Goal: Task Accomplishment & Management: Use online tool/utility

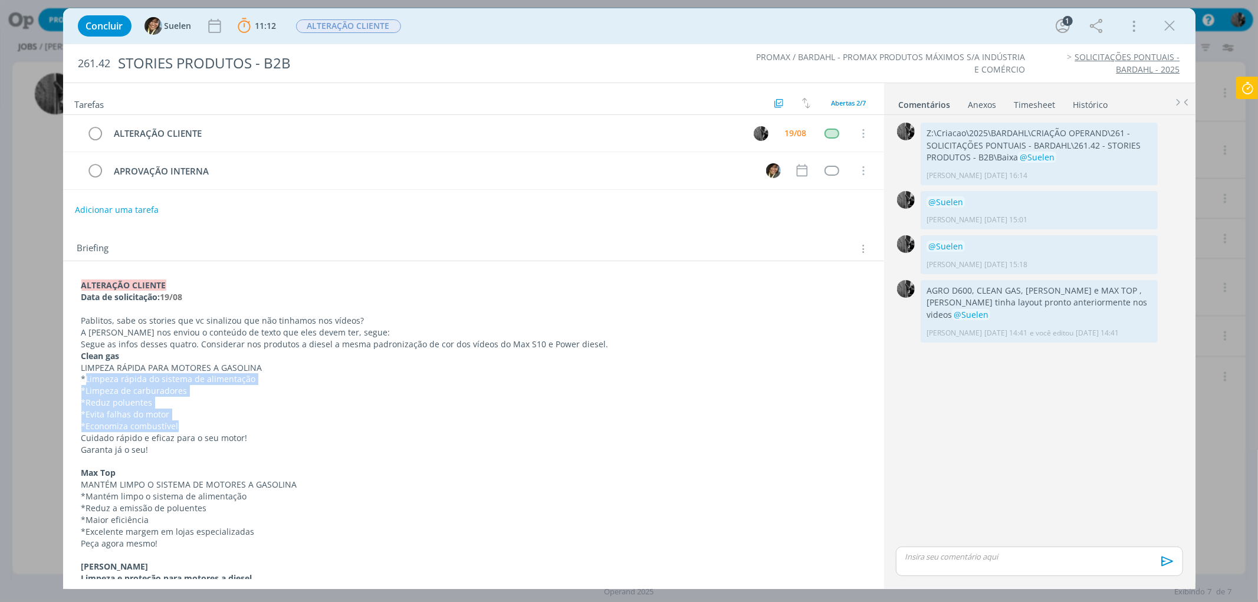
scroll to position [198, 0]
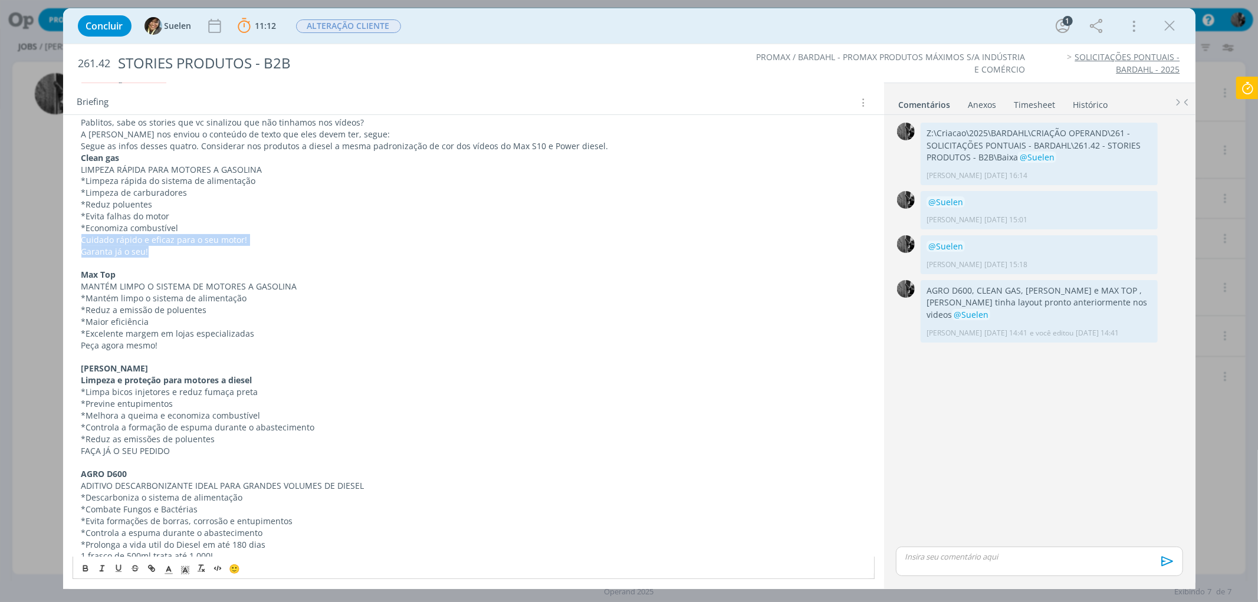
drag, startPoint x: 75, startPoint y: 238, endPoint x: 263, endPoint y: 249, distance: 187.9
copy div "Cuidado rápido e eficaz para o seu motor! Garanta já o seu!"
click at [1257, 84] on icon at bounding box center [1247, 88] width 21 height 23
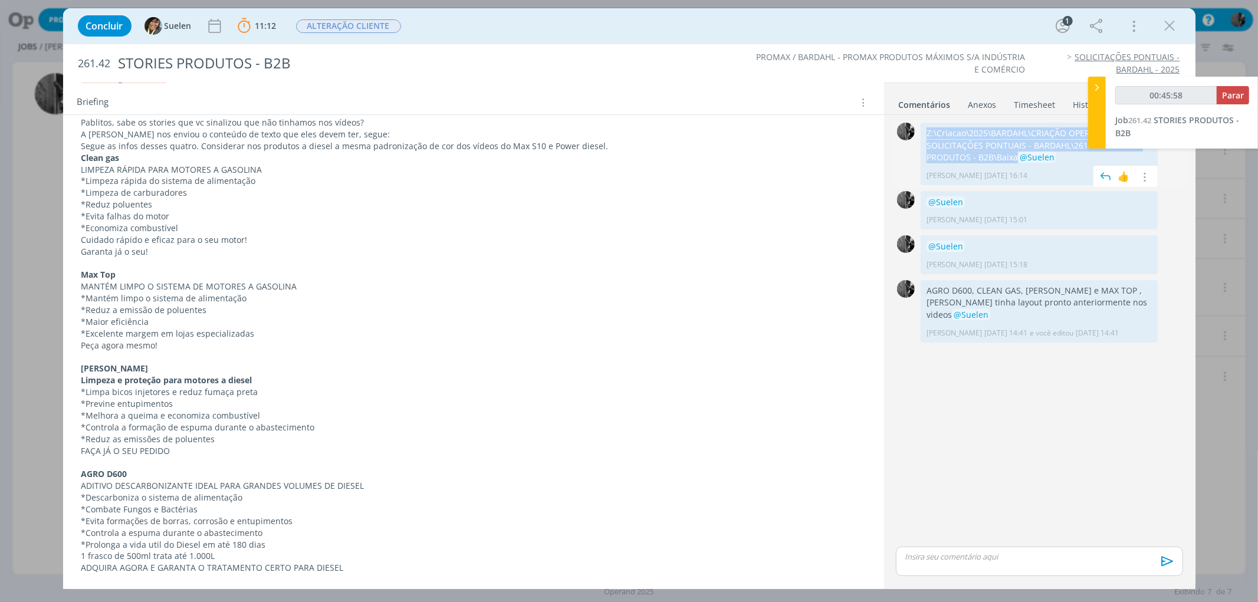
drag, startPoint x: 925, startPoint y: 132, endPoint x: 1000, endPoint y: 160, distance: 80.6
click at [1000, 160] on div "Z:\Criacao\2025\BARDAHL\CRIAÇÃO OPERAND\261 - SOLICITAÇÕES PONTUAIS - BARDAHL\2…" at bounding box center [1039, 154] width 237 height 63
copy p "Z:\Criacao\2025\BARDAHL\CRIAÇÃO OPERAND\261 - SOLICITAÇÕES PONTUAIS - BARDAHL\2…"
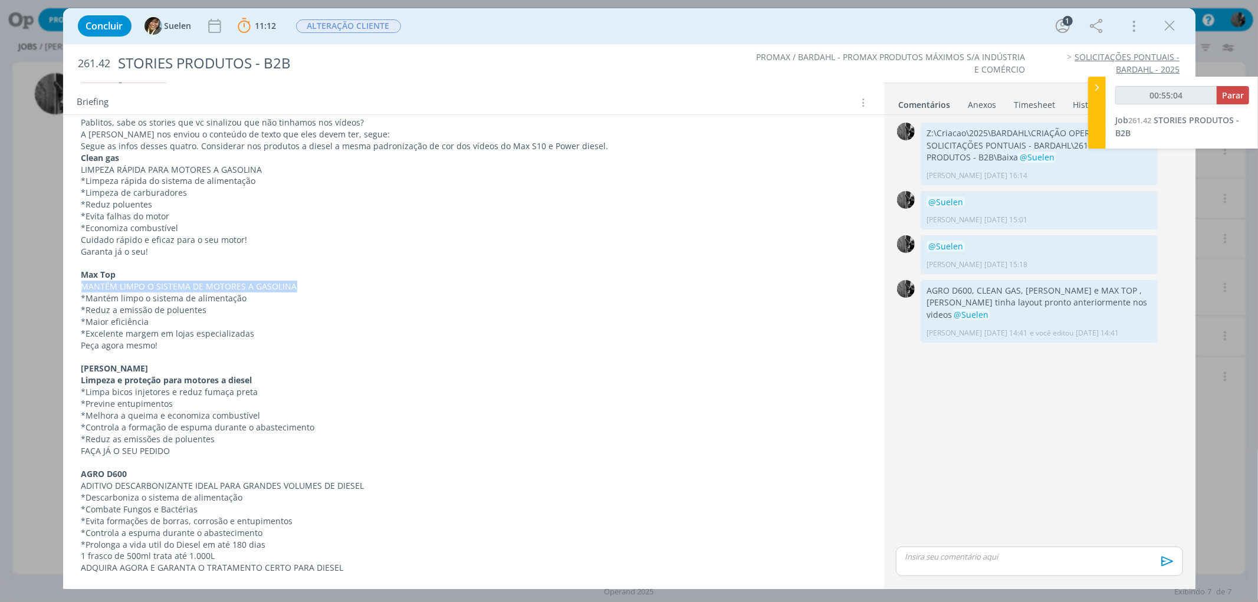
drag, startPoint x: 81, startPoint y: 287, endPoint x: 299, endPoint y: 285, distance: 218.2
click at [299, 285] on p "MANTÉM LIMPO O SISTEMA DE MOTORES A GASOLINA" at bounding box center [473, 287] width 784 height 12
copy p "MANTÉM LIMPO O SISTEMA DE MOTORES A GASOLINA"
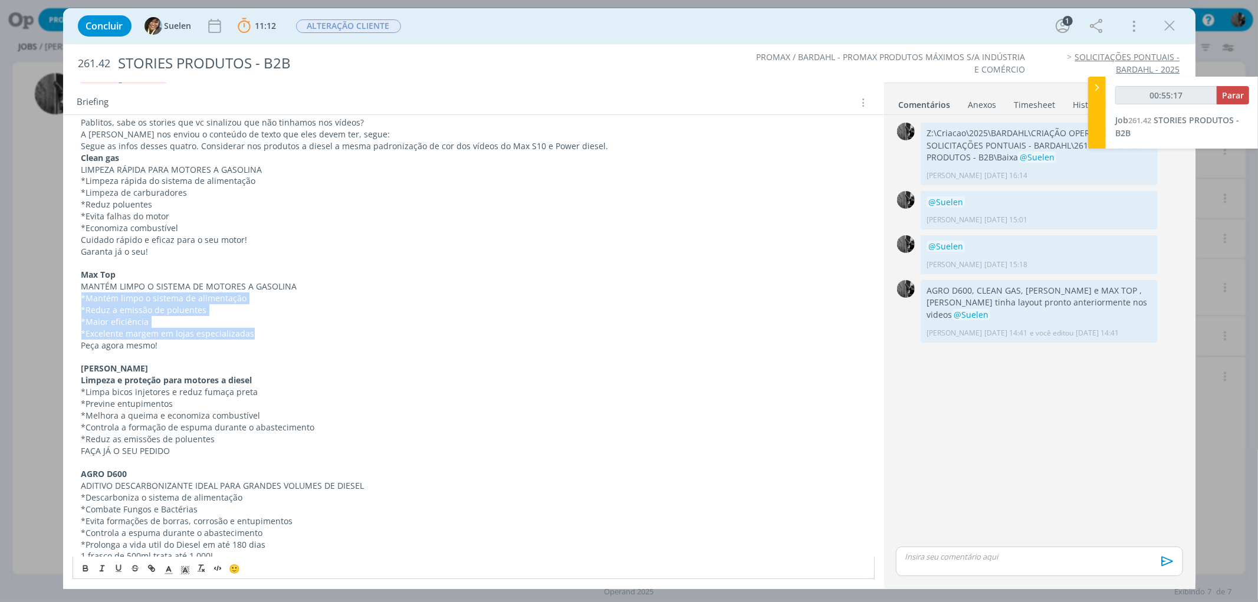
drag, startPoint x: 75, startPoint y: 297, endPoint x: 278, endPoint y: 330, distance: 205.6
copy div "*Mantém limpo o sistema de alimentação *Reduz a emissão de poluentes *Maior efi…"
drag, startPoint x: 80, startPoint y: 346, endPoint x: 199, endPoint y: 350, distance: 119.2
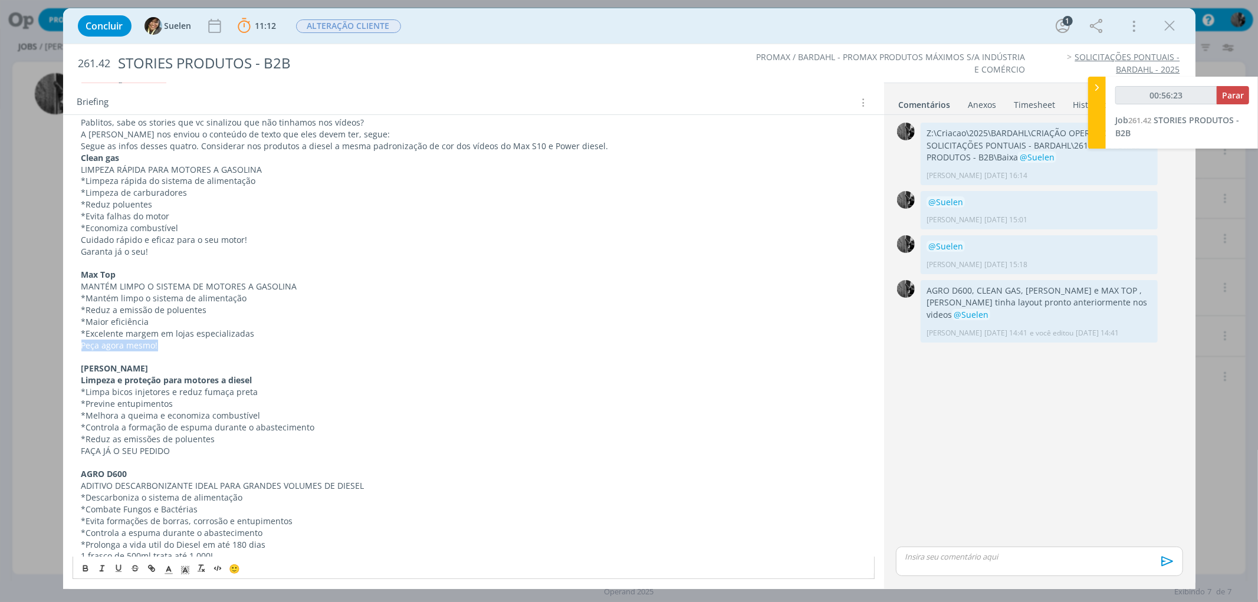
copy p "Peça agora mesmo!"
drag, startPoint x: 81, startPoint y: 379, endPoint x: 265, endPoint y: 380, distance: 184.6
click at [265, 380] on p "Limpeza e proteção para motores a diesel" at bounding box center [473, 381] width 784 height 12
copy strong "Limpeza e proteção para motores a diesel"
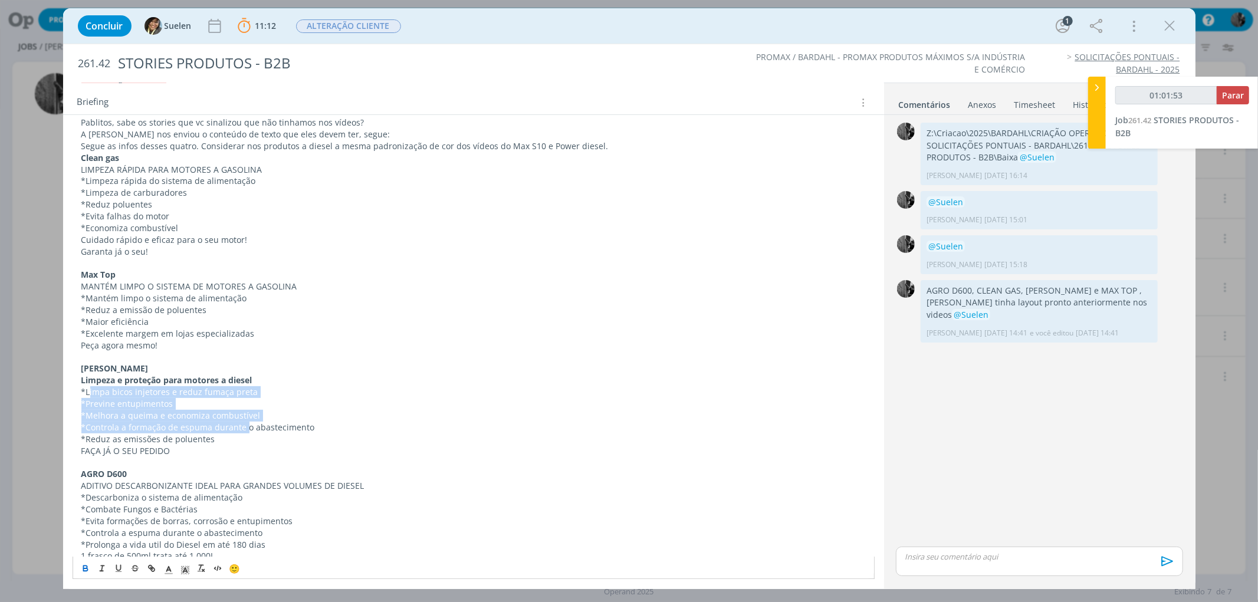
drag, startPoint x: 103, startPoint y: 390, endPoint x: 245, endPoint y: 422, distance: 145.5
drag, startPoint x: 198, startPoint y: 434, endPoint x: 83, endPoint y: 393, distance: 122.0
copy div "*Limpa bicos injetores e reduz fumaça preta *Previne entupimentos *Melhora a qu…"
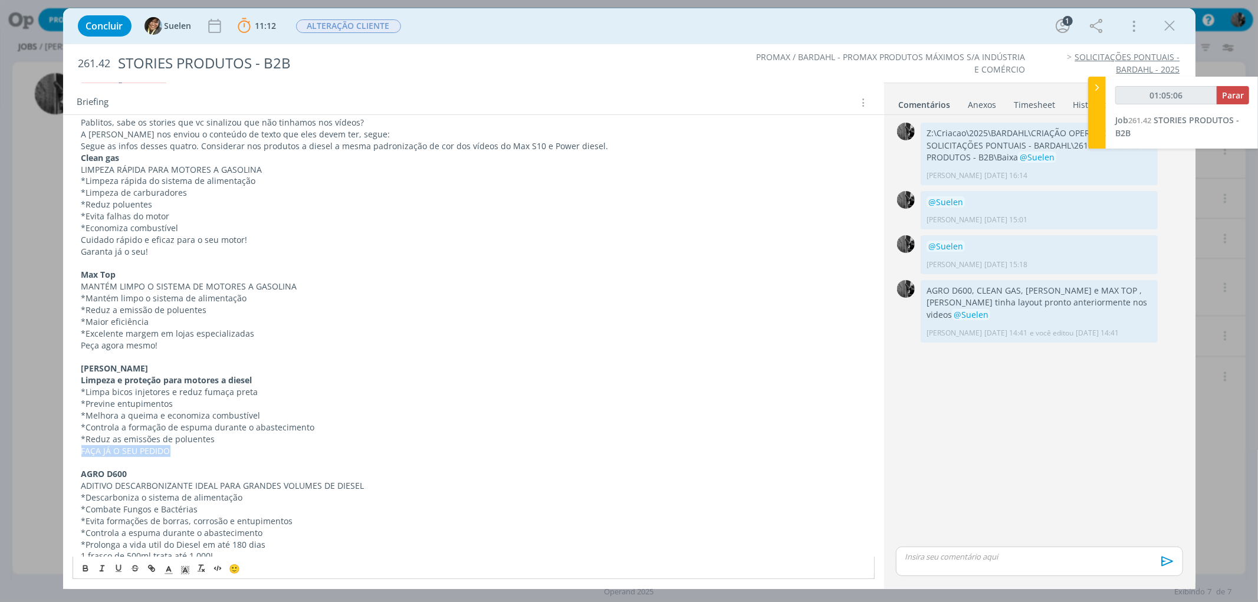
drag, startPoint x: 174, startPoint y: 450, endPoint x: 77, endPoint y: 454, distance: 97.4
copy p "FAÇA JÁ O SEU PEDIDO"
drag, startPoint x: 81, startPoint y: 472, endPoint x: 144, endPoint y: 468, distance: 63.8
click at [144, 468] on p "AGRO D600" at bounding box center [473, 474] width 784 height 12
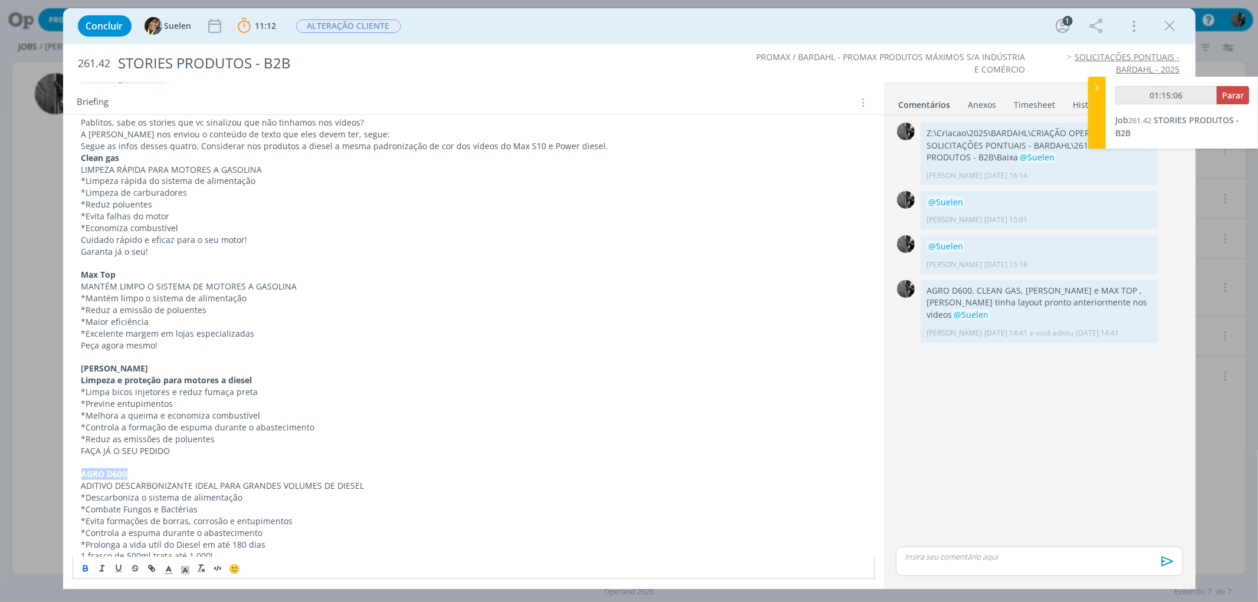
copy strong "AGRO D600"
drag, startPoint x: 79, startPoint y: 482, endPoint x: 385, endPoint y: 484, distance: 306.1
copy p "ADITIVO DESCARBONIZANTE IDEAL PARA GRANDES VOLUMES DE DIESEL"
drag, startPoint x: 81, startPoint y: 554, endPoint x: 234, endPoint y: 551, distance: 153.4
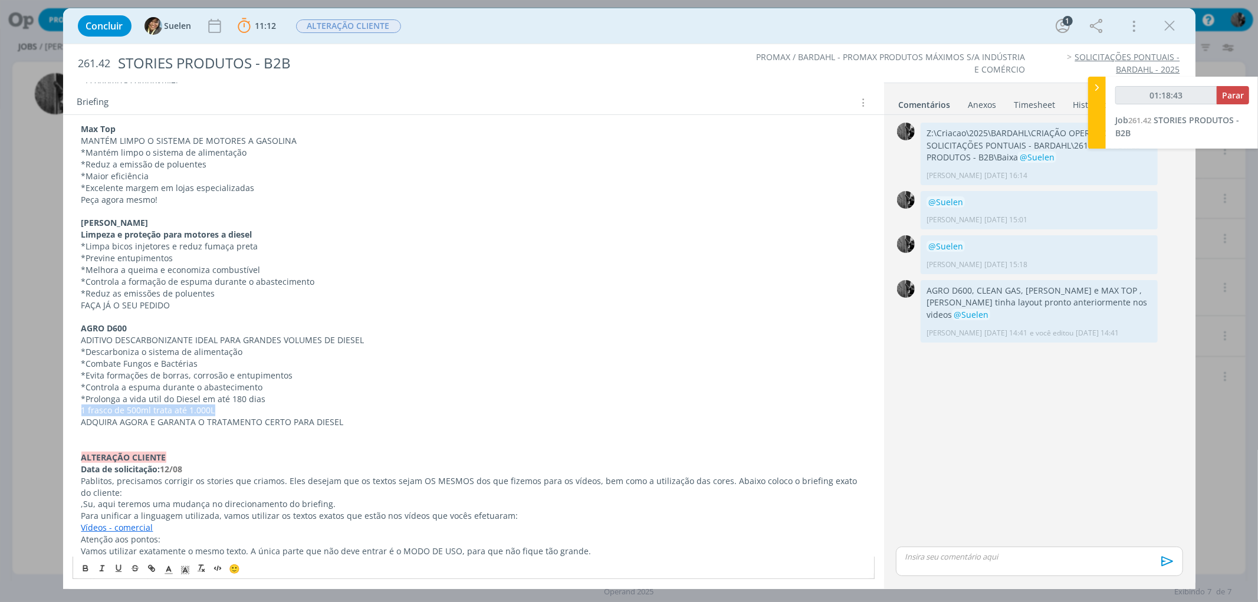
scroll to position [356, 0]
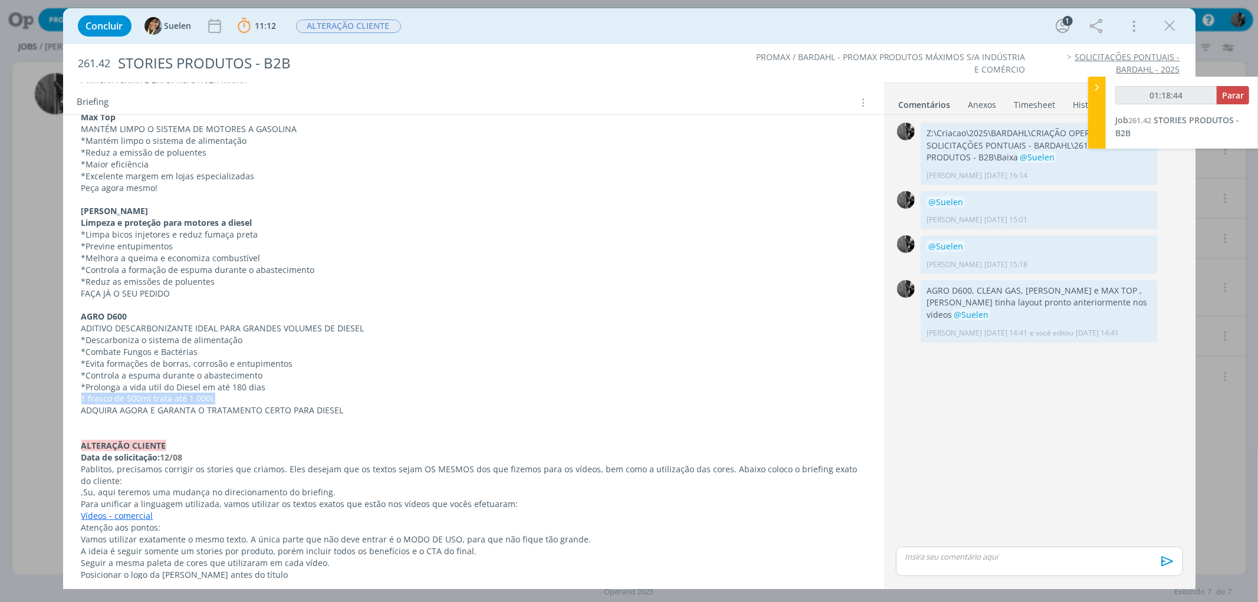
click at [218, 402] on p "1 frasco de 500ml trata até 1.000L" at bounding box center [473, 399] width 784 height 12
drag, startPoint x: 214, startPoint y: 401, endPoint x: 75, endPoint y: 399, distance: 138.0
click at [75, 399] on div "ALTERAÇÃO CLIENTE Data de solicitação: 19/08 Pablitos, sabe os stories que vc s…" at bounding box center [474, 458] width 802 height 1076
drag, startPoint x: 81, startPoint y: 413, endPoint x: 349, endPoint y: 418, distance: 267.8
click at [349, 418] on div "ALTERAÇÃO CLIENTE Data de solicitação: 19/08 Pablitos, sabe os stories que vc s…" at bounding box center [474, 457] width 802 height 1075
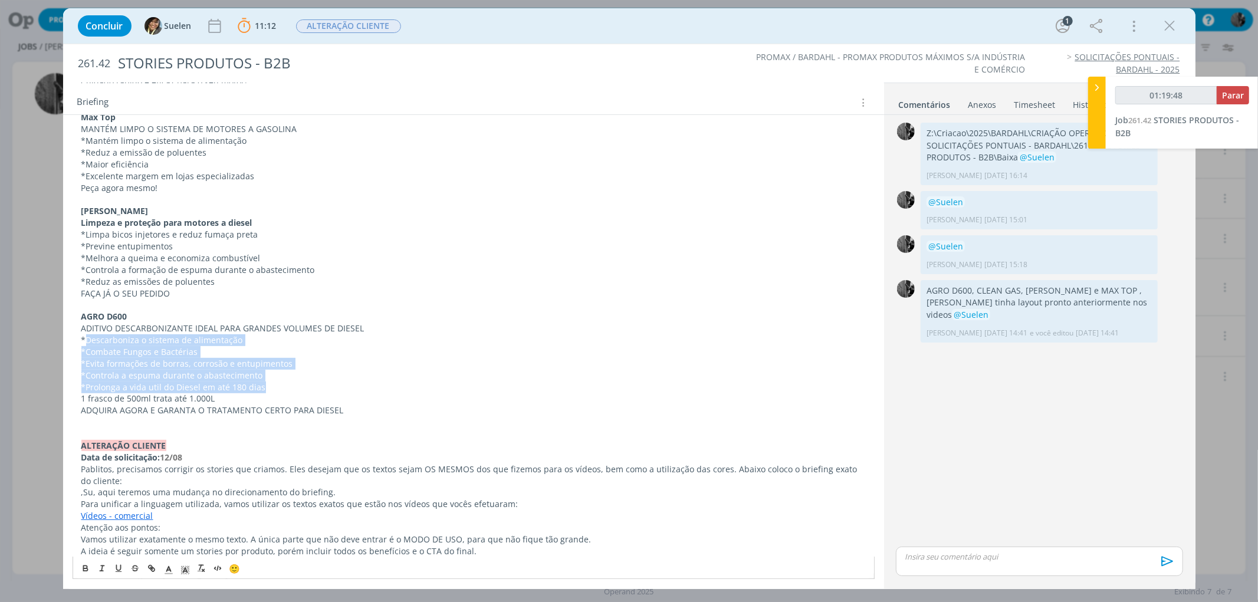
drag, startPoint x: 87, startPoint y: 340, endPoint x: 291, endPoint y: 387, distance: 209.3
click at [290, 387] on div "ALTERAÇÃO CLIENTE Data de solicitação: 19/08 Pablitos, sabe os stories que vc s…" at bounding box center [474, 457] width 802 height 1075
click at [1171, 28] on icon "dialog" at bounding box center [1170, 26] width 18 height 18
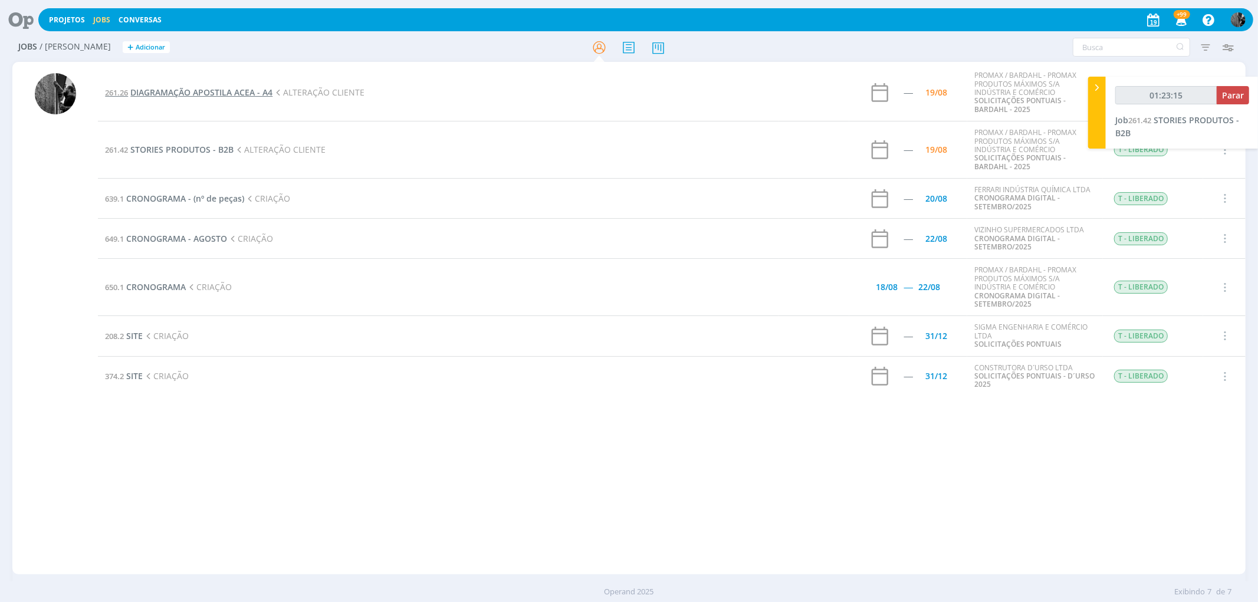
click at [237, 91] on span "DIAGRAMAÇÃO APOSTILA ACEA - A4" at bounding box center [201, 92] width 142 height 11
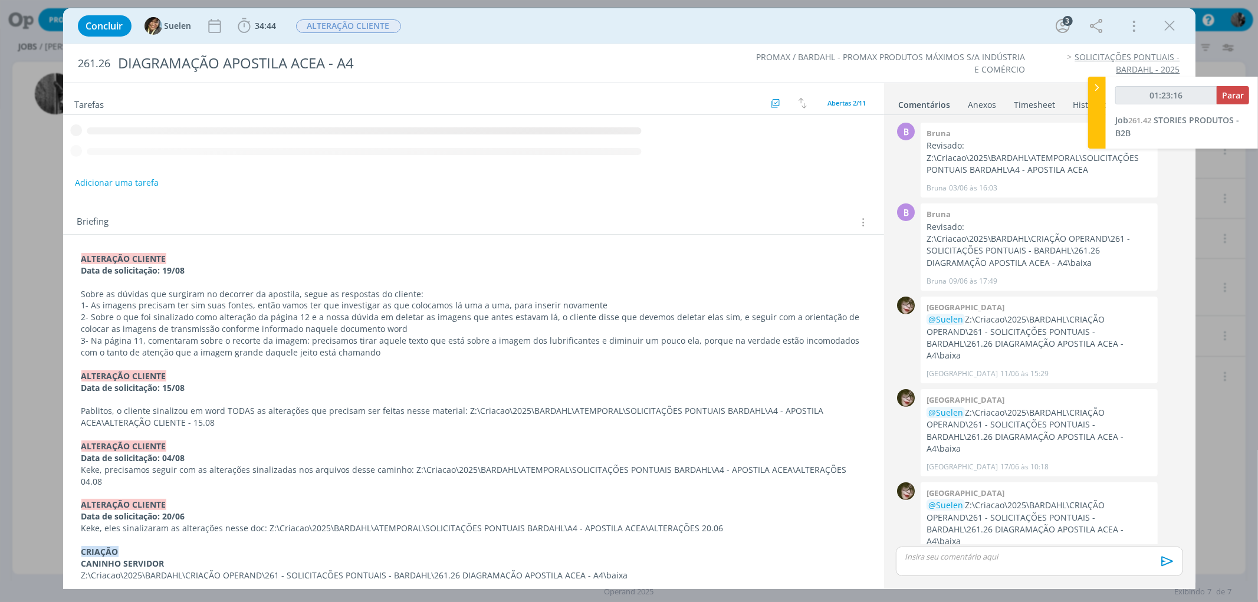
scroll to position [189, 0]
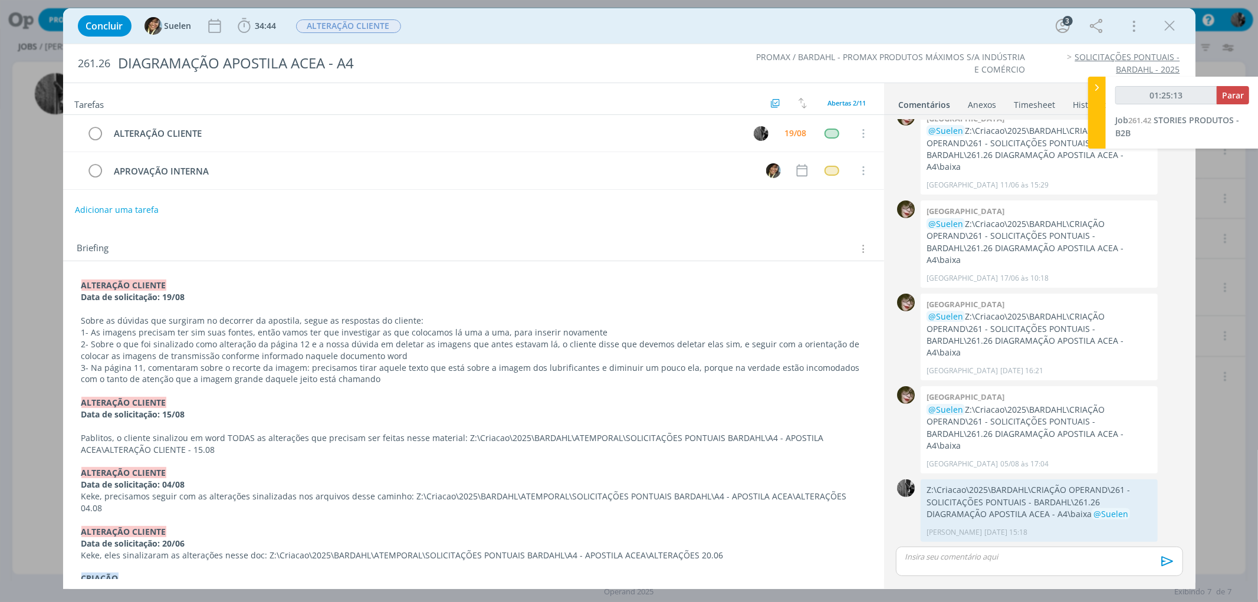
type input "01:25:14"
click at [1222, 91] on span "Parar" at bounding box center [1233, 95] width 22 height 11
click at [1174, 25] on icon "dialog" at bounding box center [1170, 26] width 18 height 18
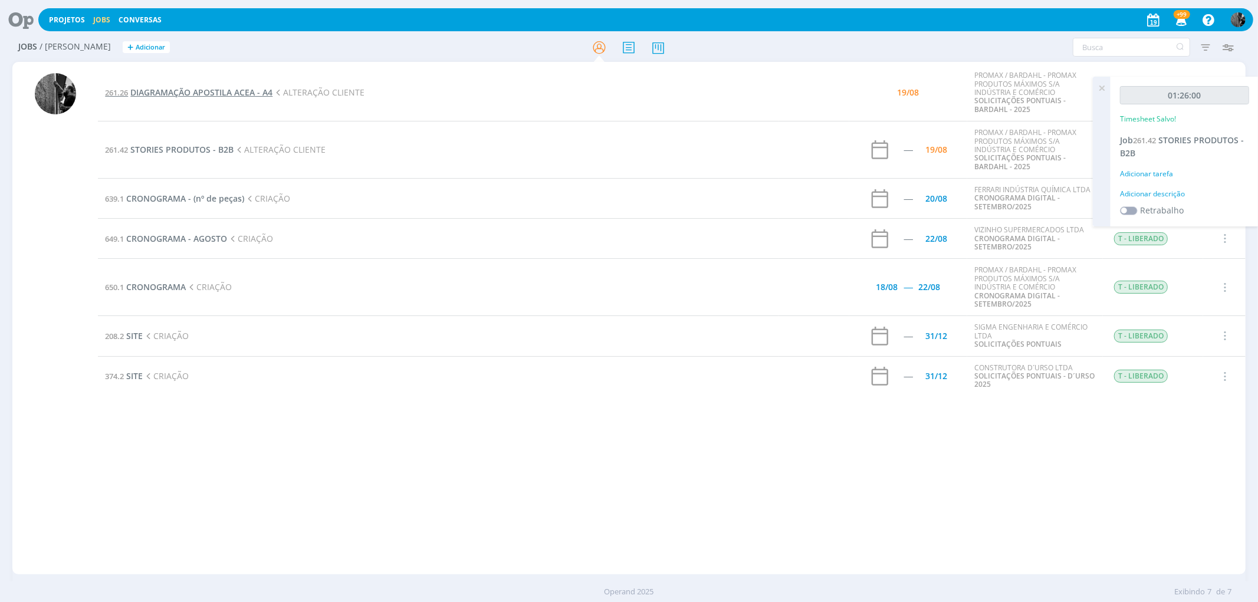
click at [230, 93] on span "DIAGRAMAÇÃO APOSTILA ACEA - A4" at bounding box center [201, 92] width 142 height 11
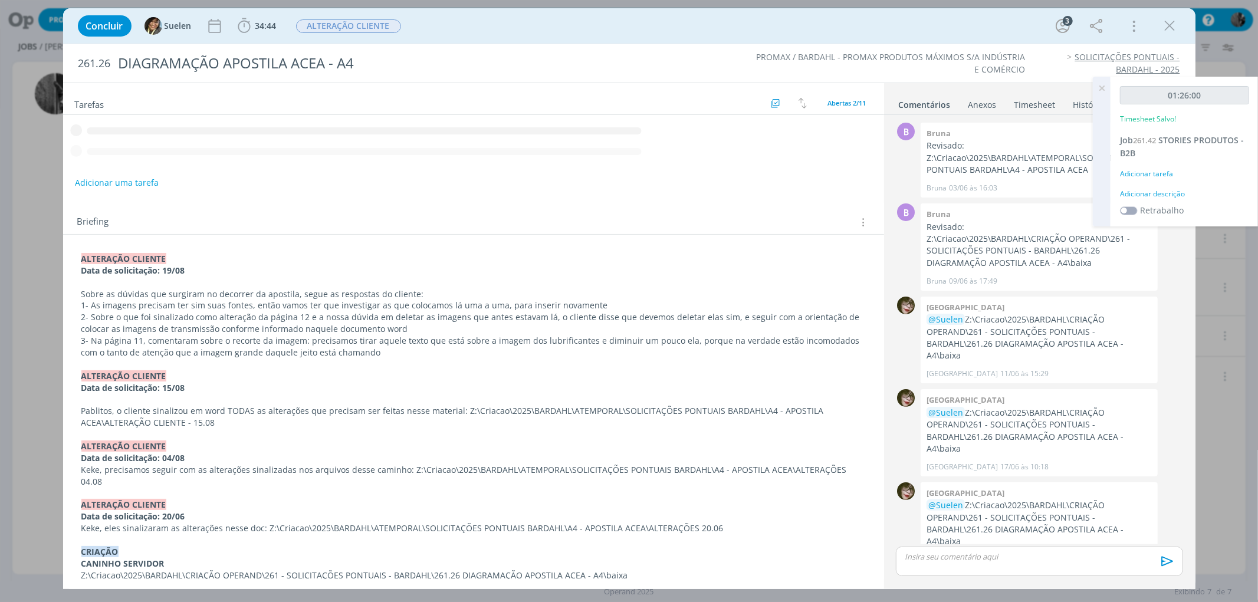
scroll to position [189, 0]
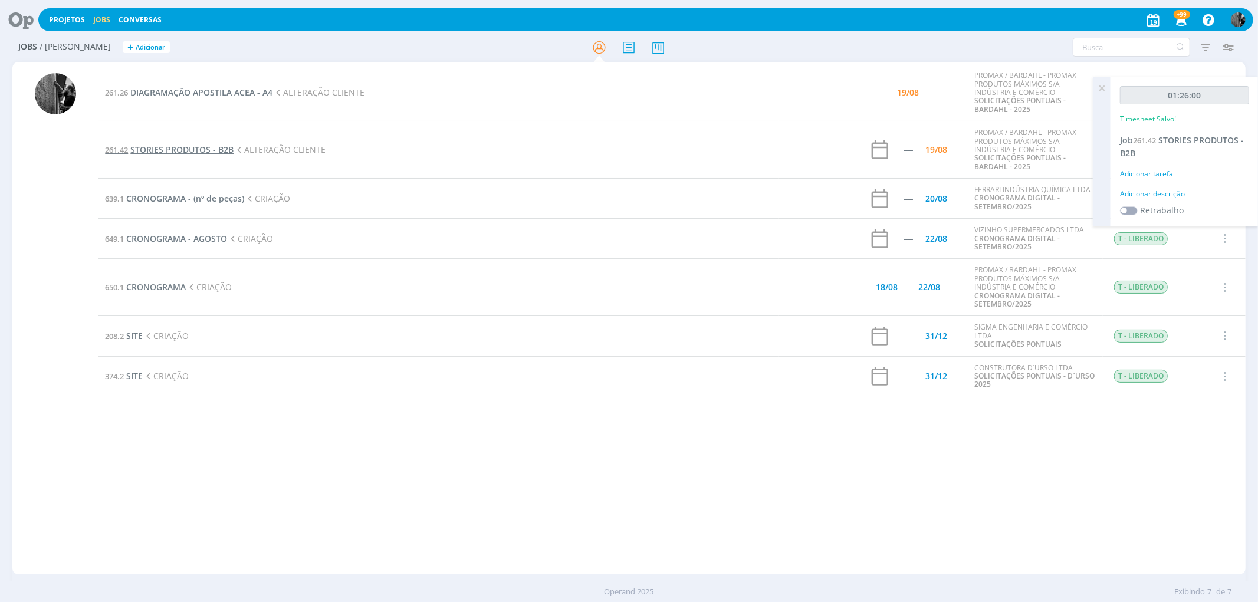
click at [171, 150] on span "STORIES PRODUTOS - B2B" at bounding box center [181, 149] width 103 height 11
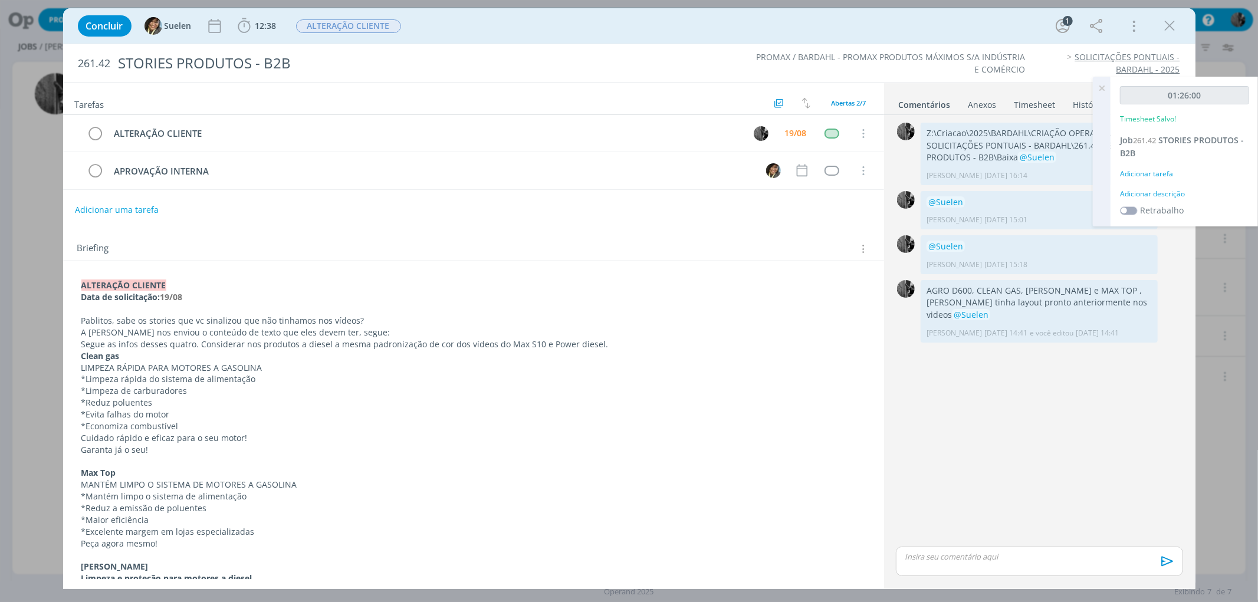
click at [976, 562] on div "dialog" at bounding box center [1039, 561] width 287 height 29
click at [958, 546] on body "Projetos Jobs Conversas +99 Notificações Central de Ajuda Área de Membros Impla…" at bounding box center [629, 301] width 1258 height 602
click at [945, 541] on div "@SUELE" at bounding box center [1039, 538] width 287 height 29
click at [950, 549] on span "Suelen" at bounding box center [948, 551] width 30 height 13
click at [1164, 564] on icon "dialog" at bounding box center [1166, 566] width 18 height 18
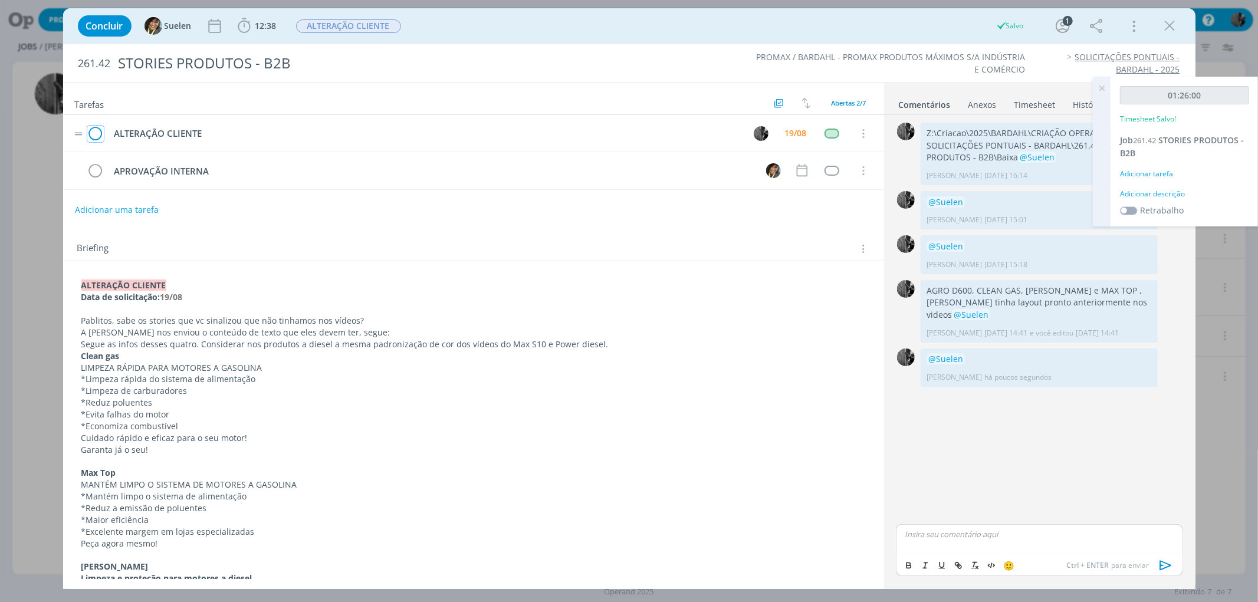
click at [96, 137] on icon "dialog" at bounding box center [95, 134] width 17 height 18
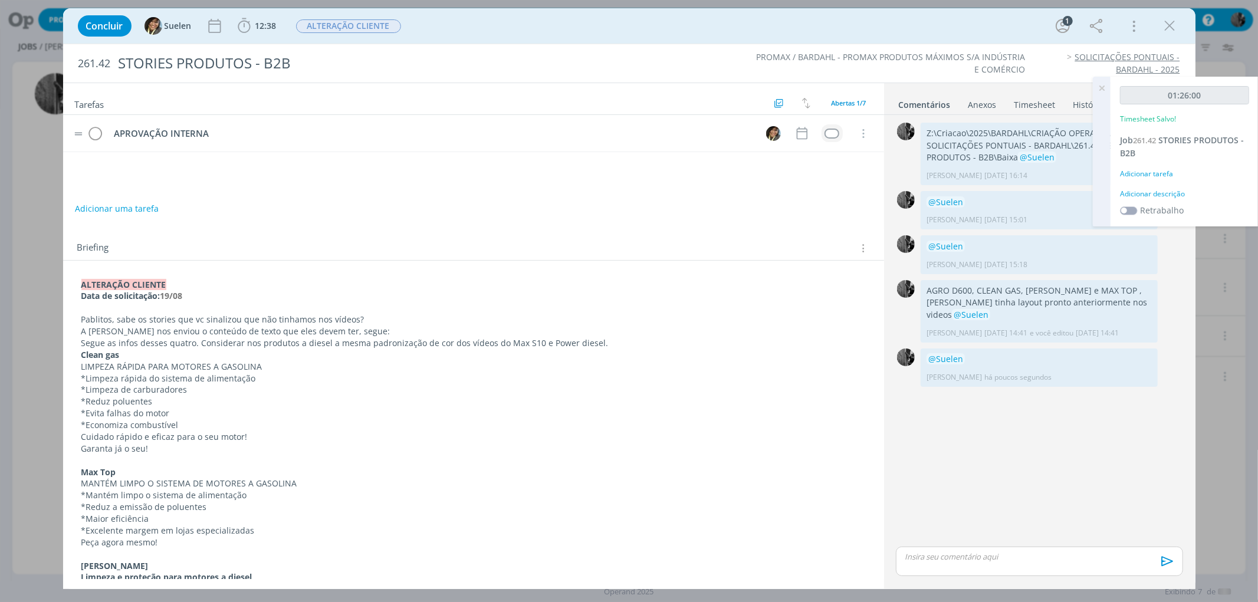
click at [832, 132] on div "dialog" at bounding box center [832, 134] width 15 height 10
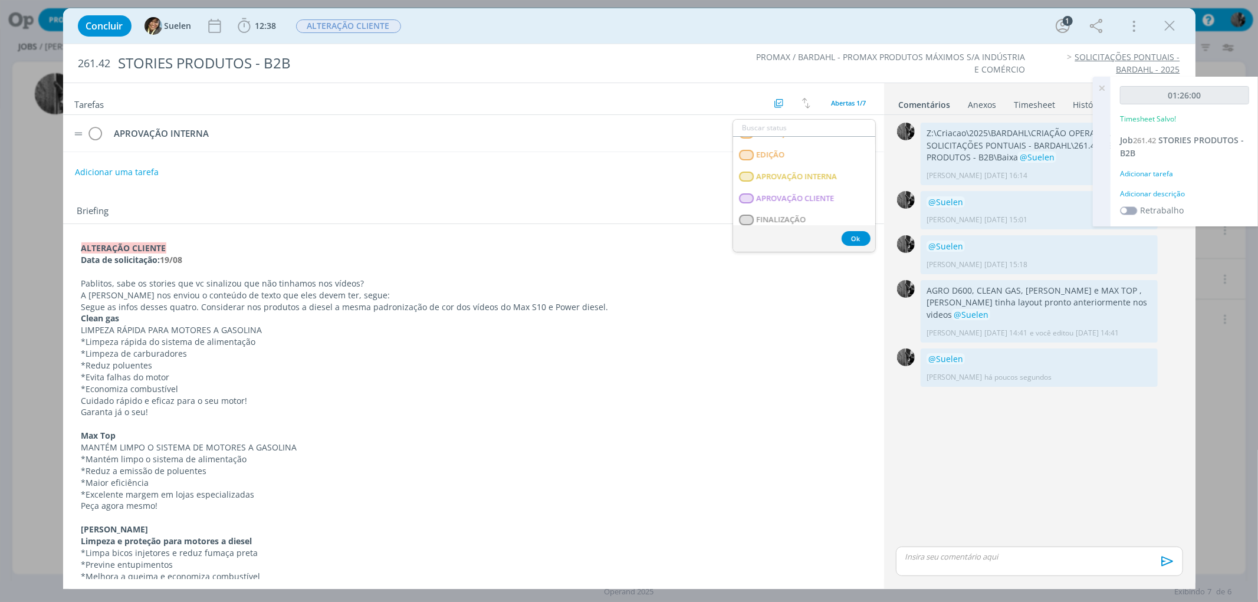
scroll to position [173, 0]
click at [812, 168] on span "APROVAÇÃO INTERNA" at bounding box center [796, 168] width 81 height 9
click at [329, 27] on span "ALTERAÇÃO CLIENTE" at bounding box center [348, 26] width 105 height 14
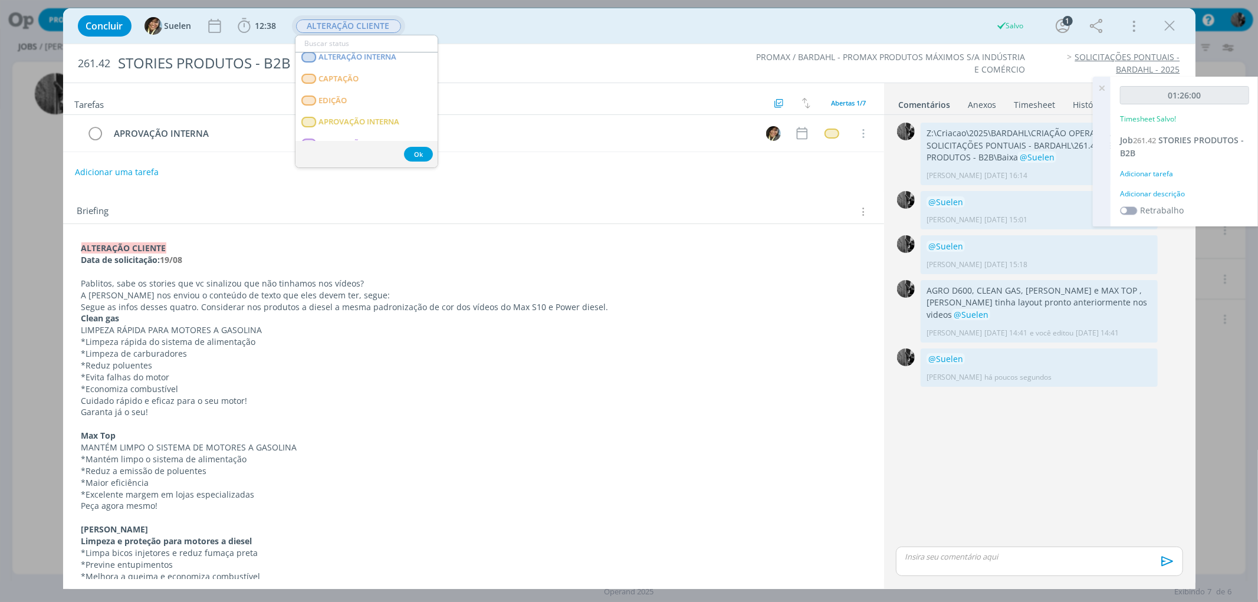
scroll to position [140, 0]
click at [386, 100] on span "APROVAÇÃO INTERNA" at bounding box center [358, 95] width 81 height 9
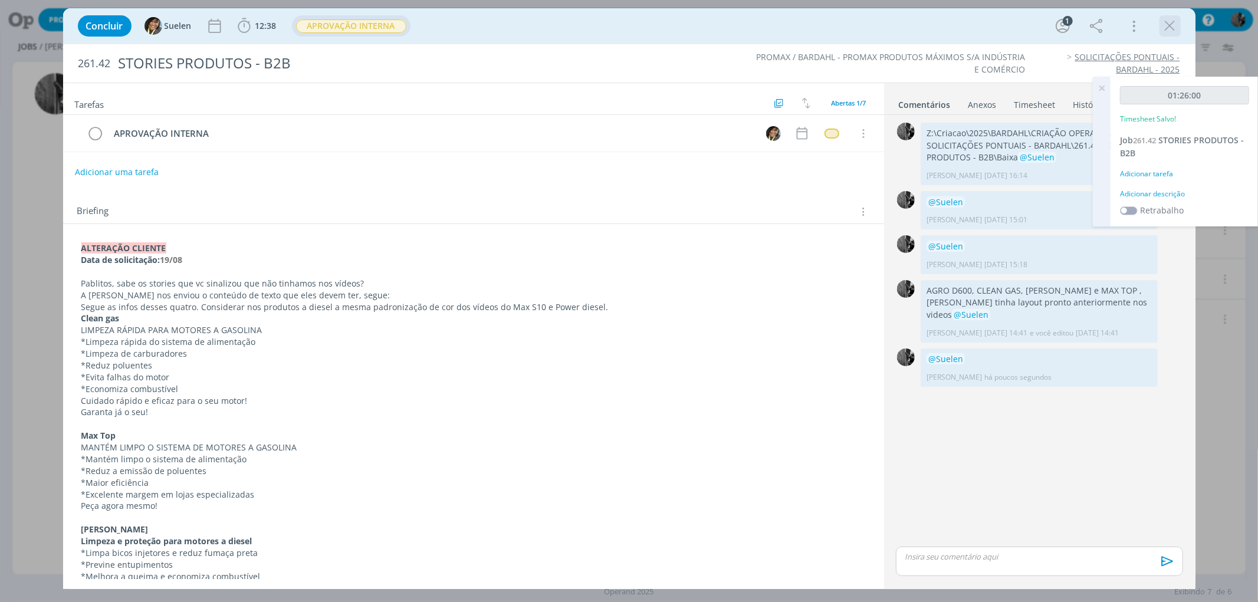
click at [1163, 26] on icon "dialog" at bounding box center [1170, 26] width 18 height 18
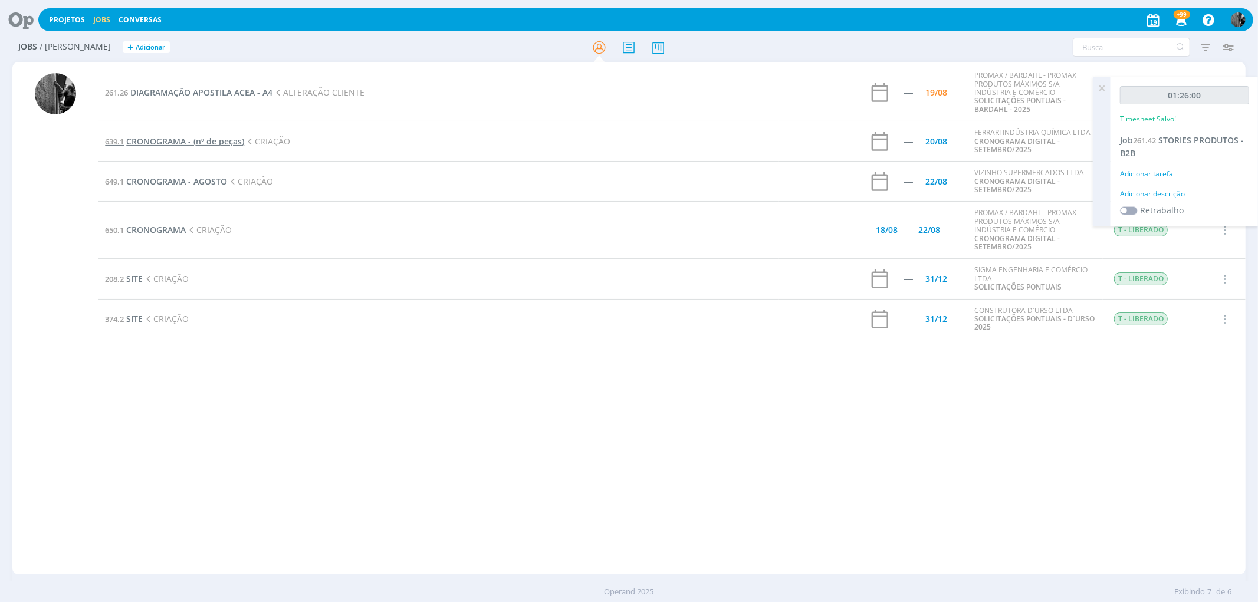
click at [139, 140] on span "CRONOGRAMA - (nº de peças)" at bounding box center [185, 141] width 118 height 11
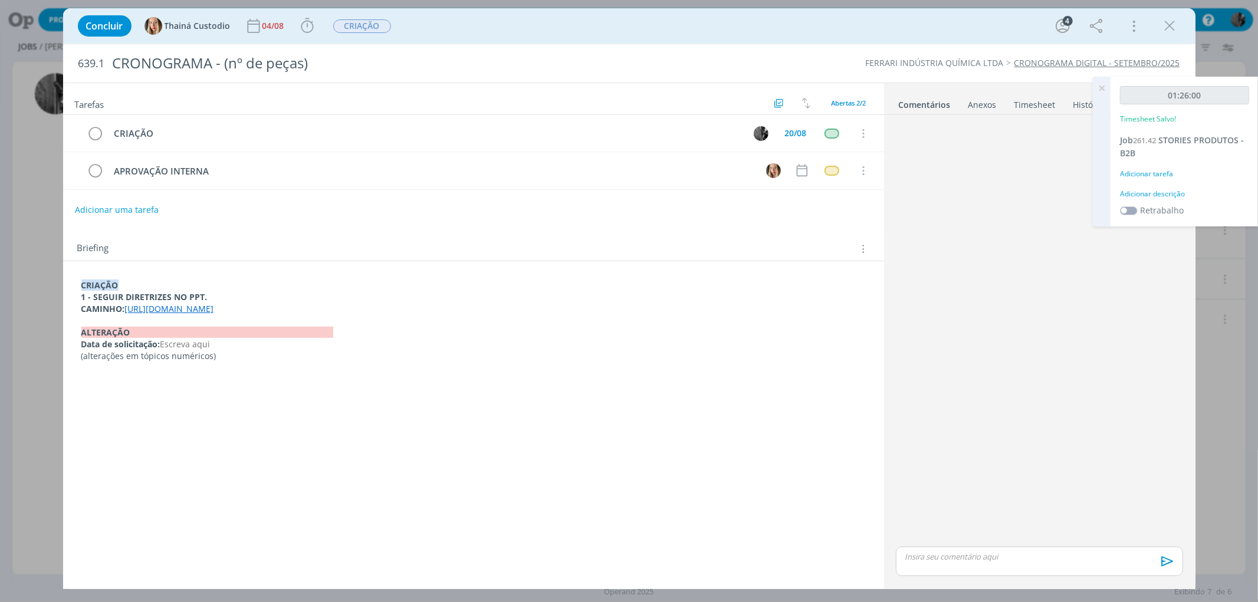
drag, startPoint x: 733, startPoint y: 279, endPoint x: 202, endPoint y: 307, distance: 531.5
click at [248, 309] on div "CRIAÇÃO 1 - SEGUIR DIRETRIZES NO PPT. CAMINHO: [URL][DOMAIN_NAME] ﻿ALTERAÇÃO Da…" at bounding box center [474, 320] width 802 height 90
click at [155, 301] on strong "1 - SEGUIR DIRETRIZES NO PPT." at bounding box center [145, 297] width 126 height 11
drag, startPoint x: 137, startPoint y: 311, endPoint x: 740, endPoint y: 315, distance: 603.4
click at [740, 315] on p "CAMINHO: [URL][DOMAIN_NAME]" at bounding box center [473, 310] width 783 height 12
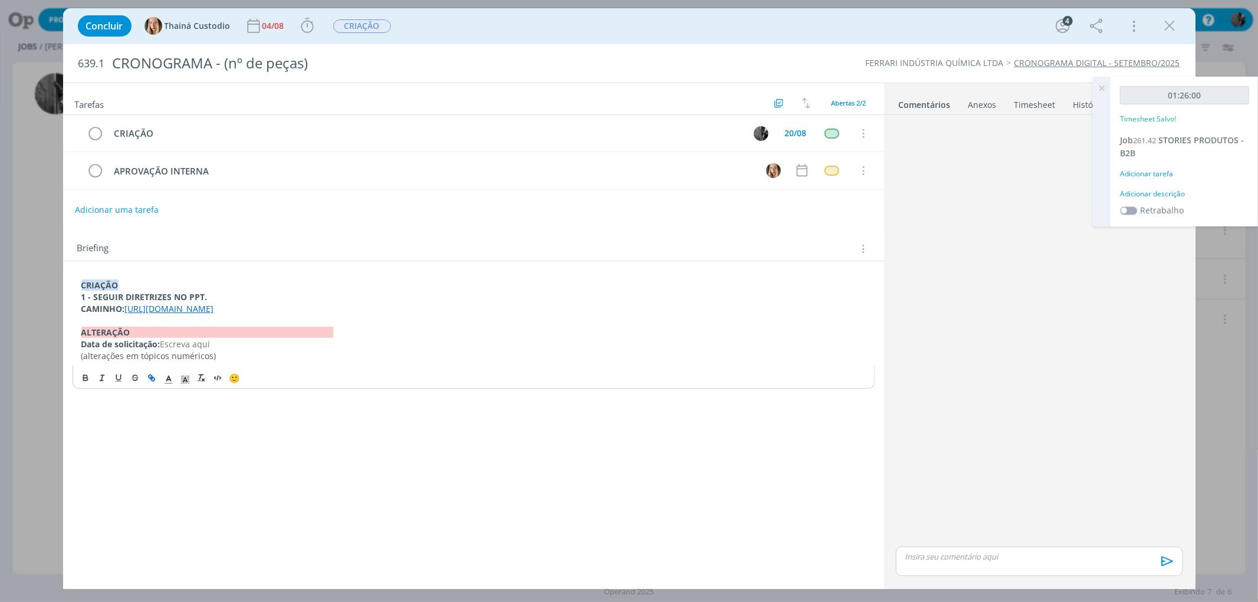
click at [1177, 31] on icon "dialog" at bounding box center [1170, 26] width 18 height 18
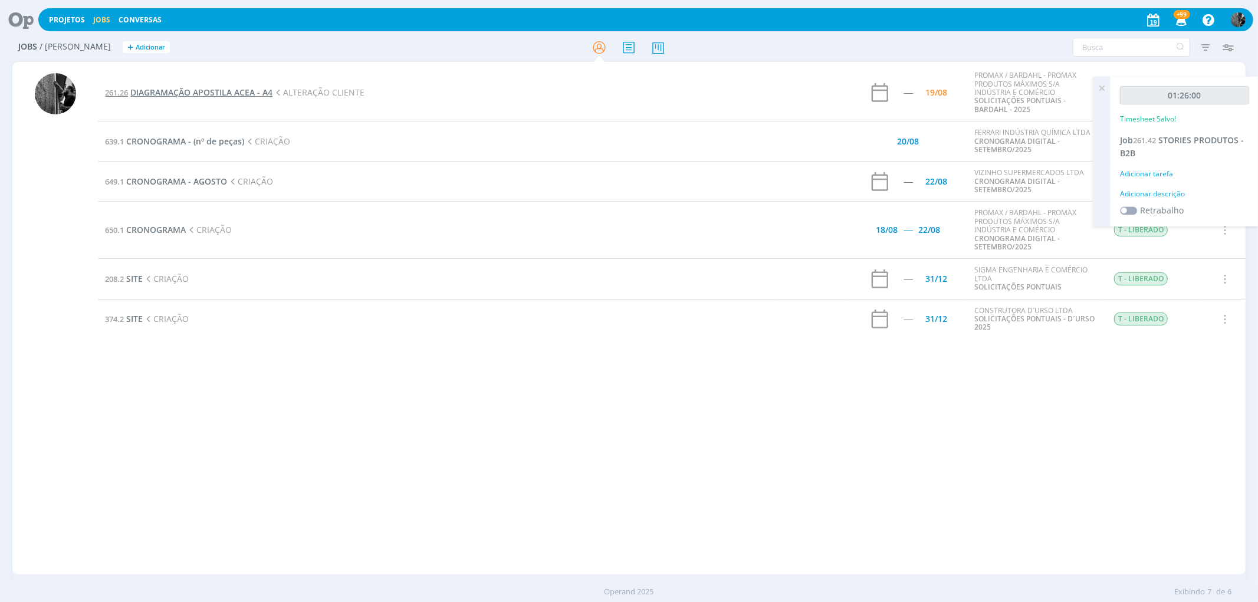
click at [193, 93] on span "DIAGRAMAÇÃO APOSTILA ACEA - A4" at bounding box center [201, 92] width 142 height 11
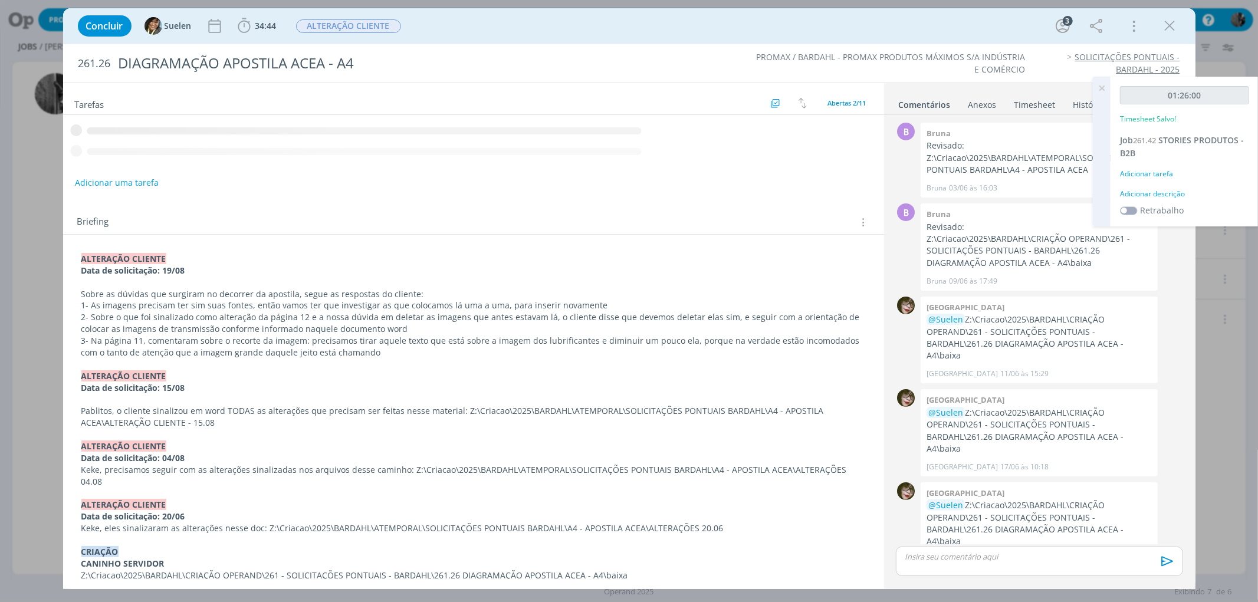
scroll to position [189, 0]
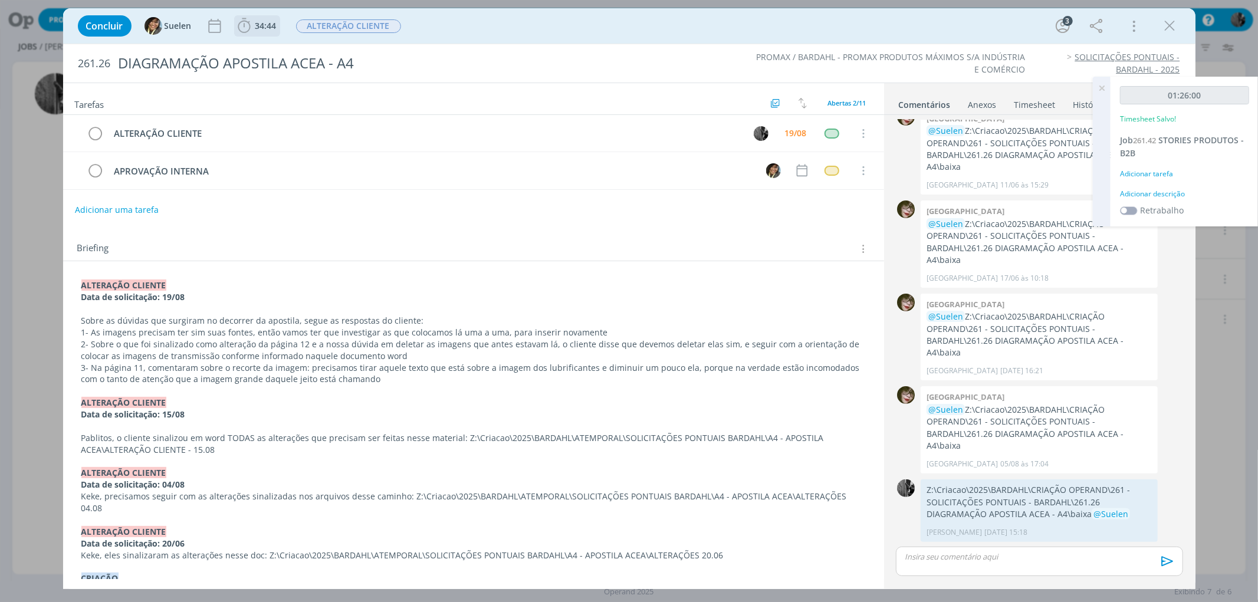
click at [254, 34] on span "34:44" at bounding box center [257, 26] width 44 height 18
click at [268, 52] on icon "dialog" at bounding box center [261, 51] width 21 height 15
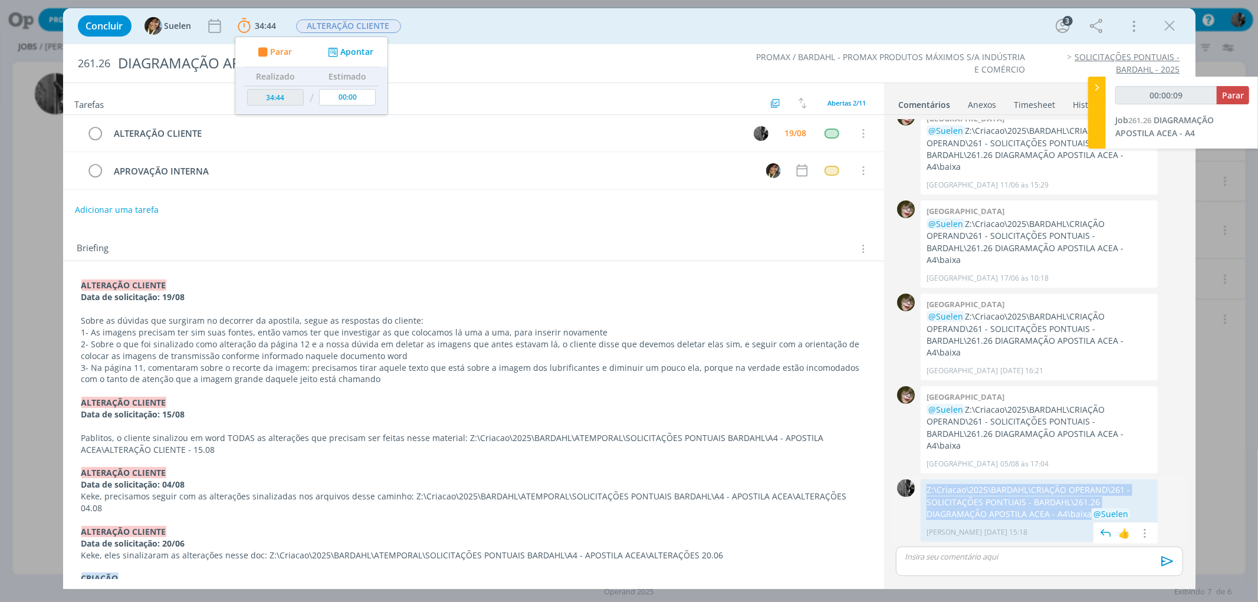
drag, startPoint x: 1045, startPoint y: 512, endPoint x: 924, endPoint y: 492, distance: 123.0
click at [924, 492] on div "Z:\Criacao\2025\BARDAHL\CRIAÇÃO OPERAND\261 - SOLICITAÇÕES PONTUAIS - BARDAHL\2…" at bounding box center [1039, 510] width 237 height 63
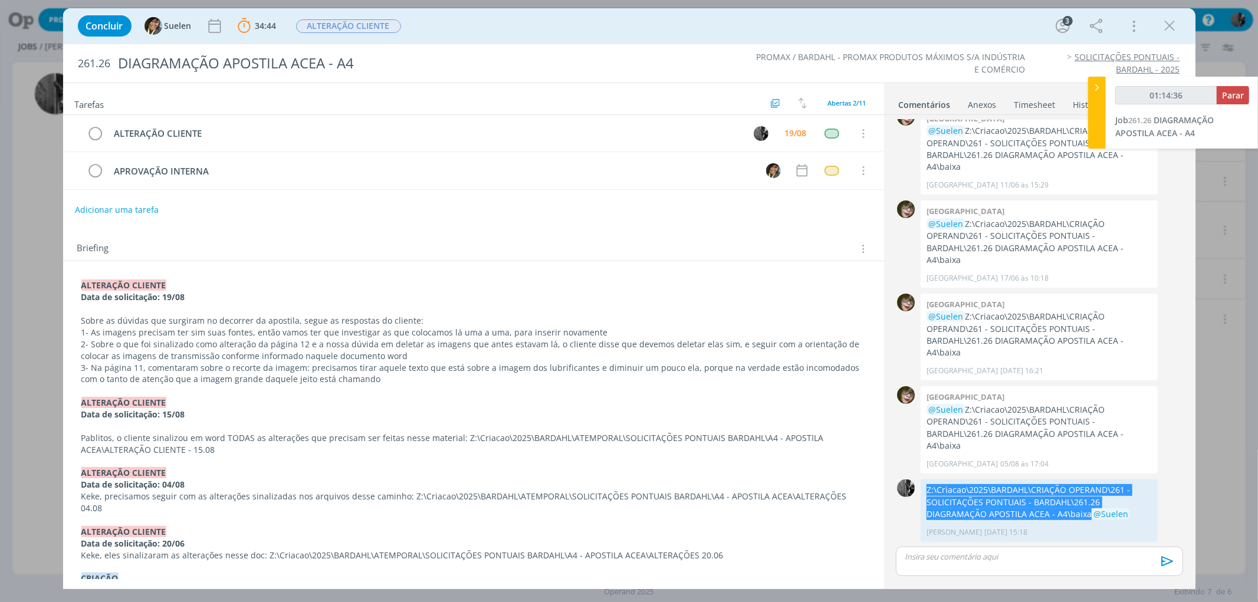
type input "01:15:36"
